Goal: Register for event/course

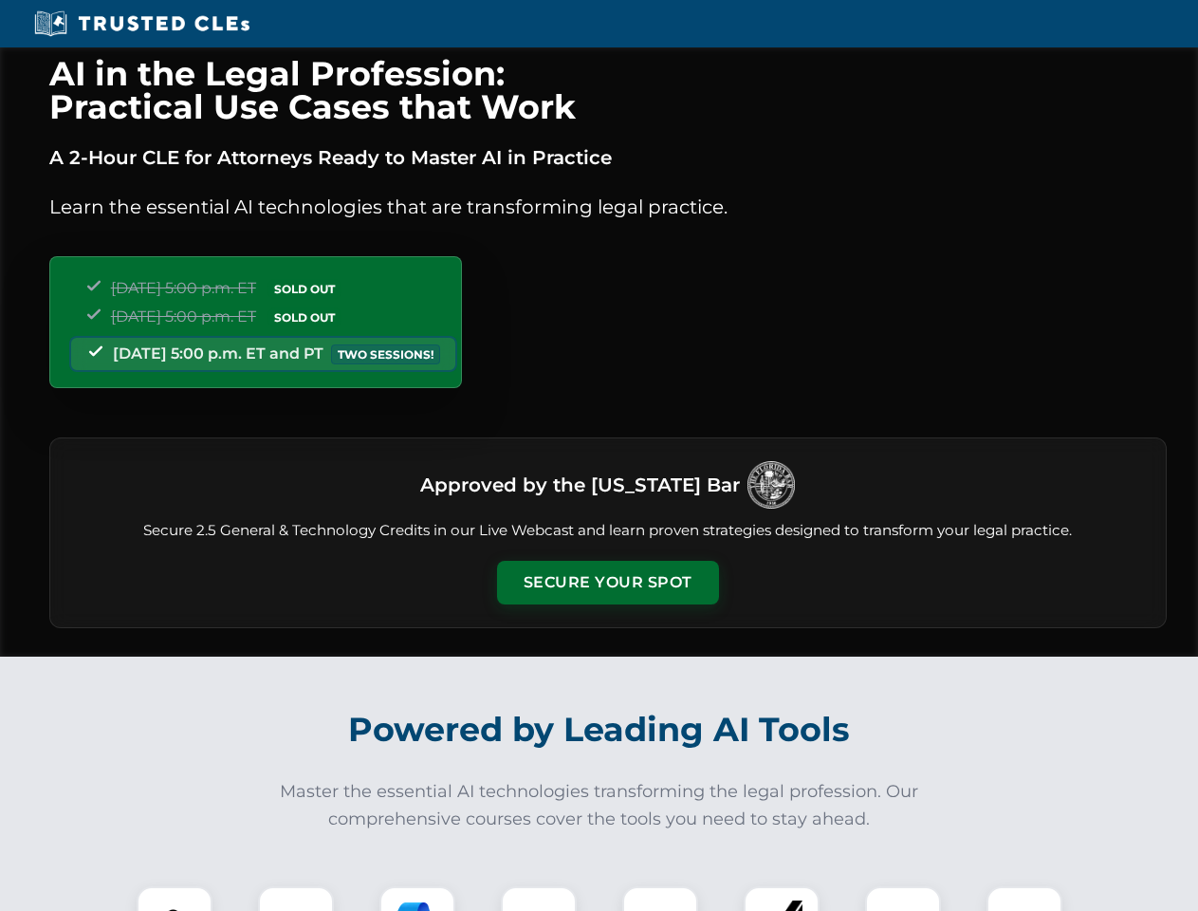
click at [607, 583] on button "Secure Your Spot" at bounding box center [608, 583] width 222 height 44
click at [175, 898] on img at bounding box center [174, 924] width 55 height 55
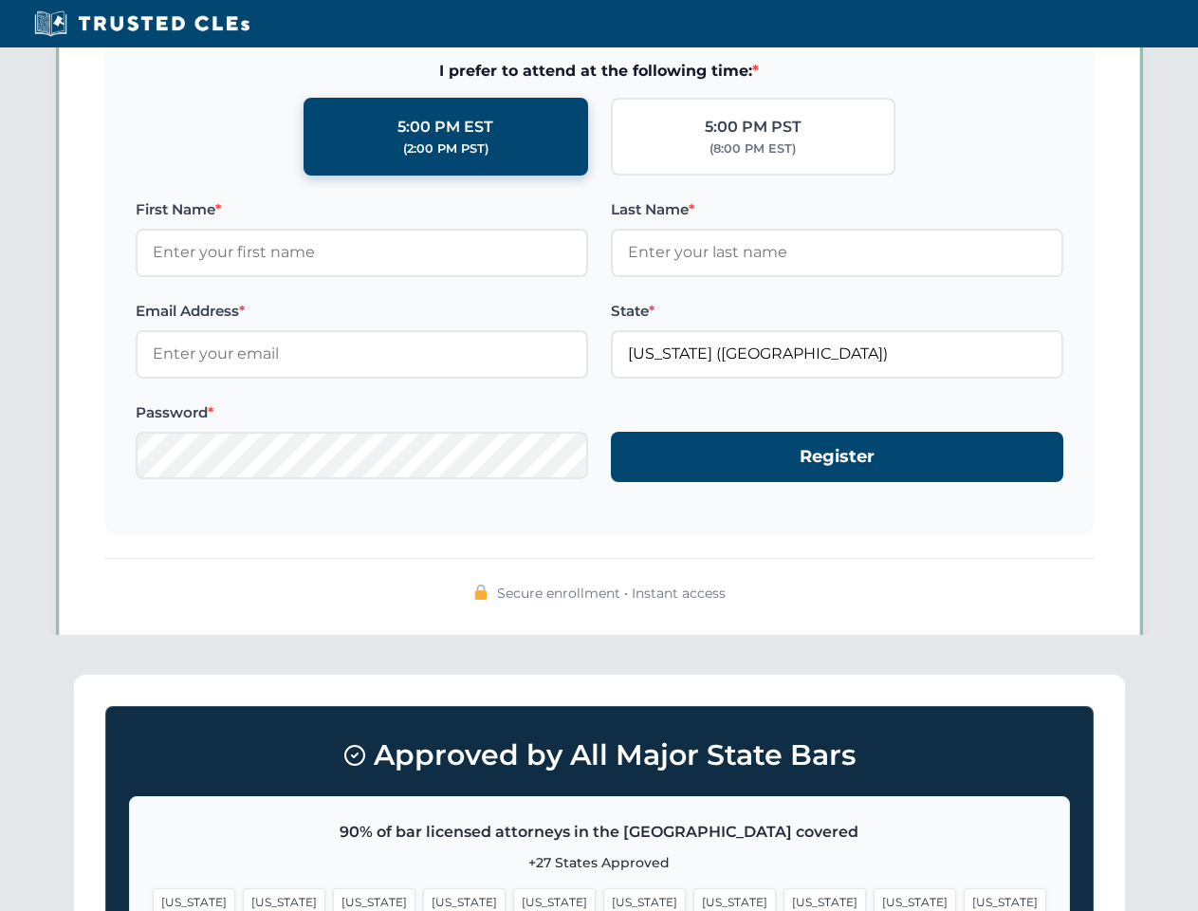
click at [603, 898] on span "[US_STATE]" at bounding box center [644, 902] width 83 height 28
click at [694, 898] on span "[US_STATE]" at bounding box center [735, 902] width 83 height 28
click at [874, 898] on span "[US_STATE]" at bounding box center [915, 902] width 83 height 28
